Goal: Find specific page/section: Find specific page/section

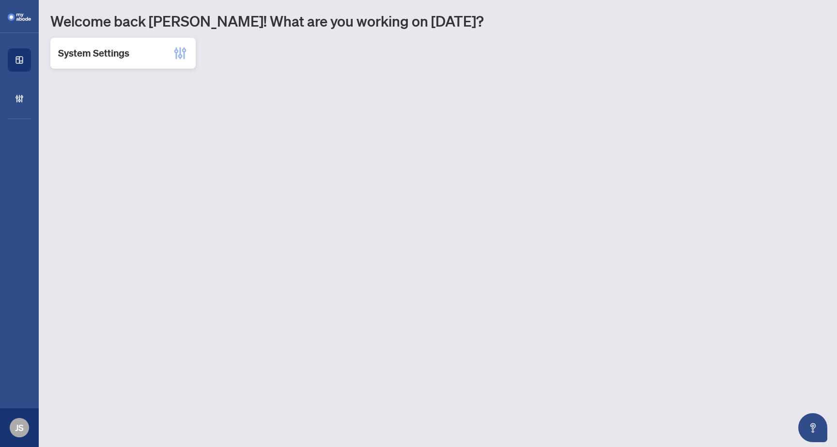
click at [144, 46] on div "System Settings" at bounding box center [122, 53] width 145 height 31
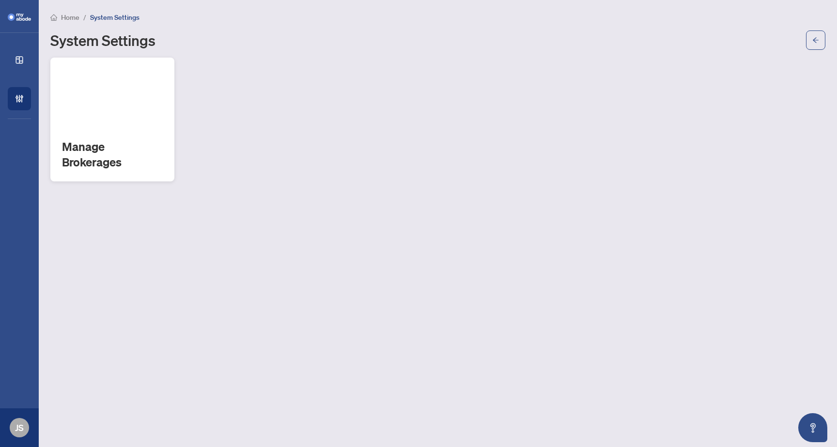
click at [142, 145] on h2 "Manage Brokerages" at bounding box center [112, 154] width 101 height 31
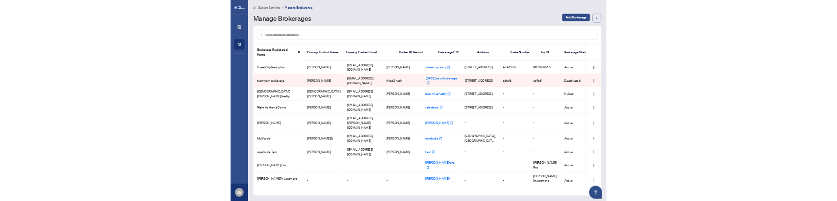
scroll to position [68, 0]
